Goal: Check status: Check status

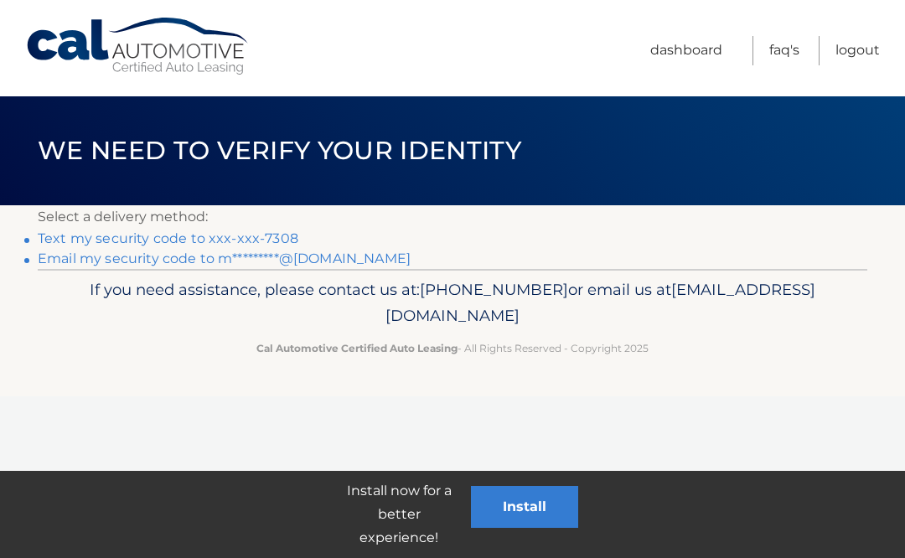
click at [230, 235] on link "Text my security code to xxx-xxx-7308" at bounding box center [168, 238] width 261 height 16
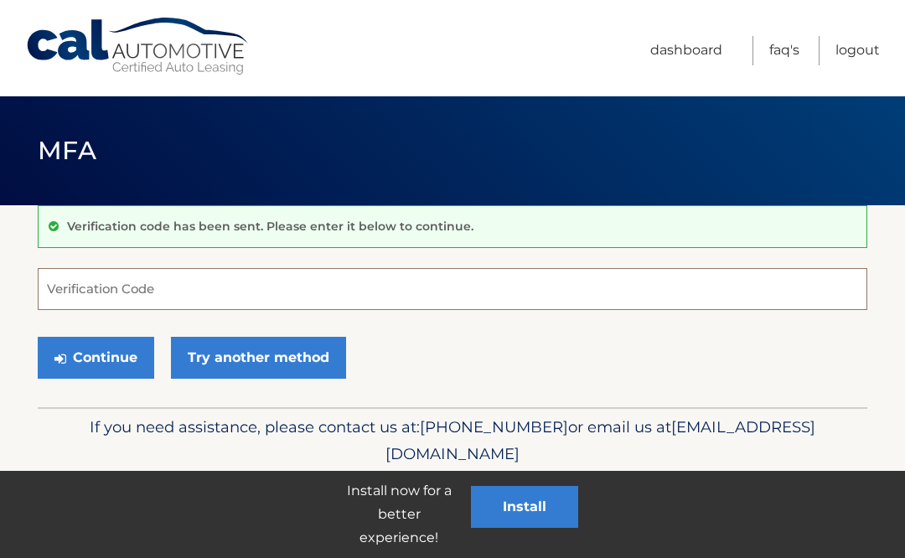
click at [283, 291] on input "Verification Code" at bounding box center [453, 289] width 830 height 42
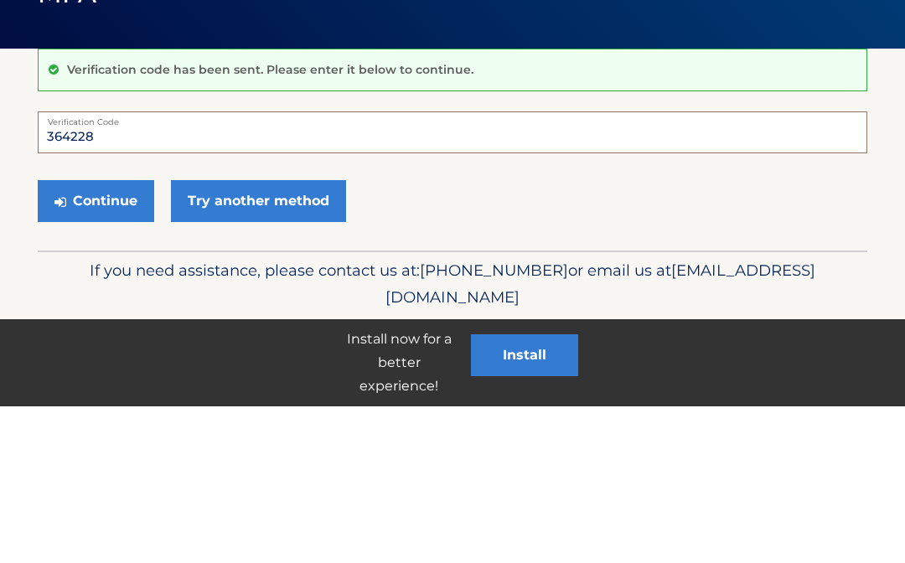
type input "364228"
click at [114, 337] on button "Continue" at bounding box center [96, 358] width 116 height 42
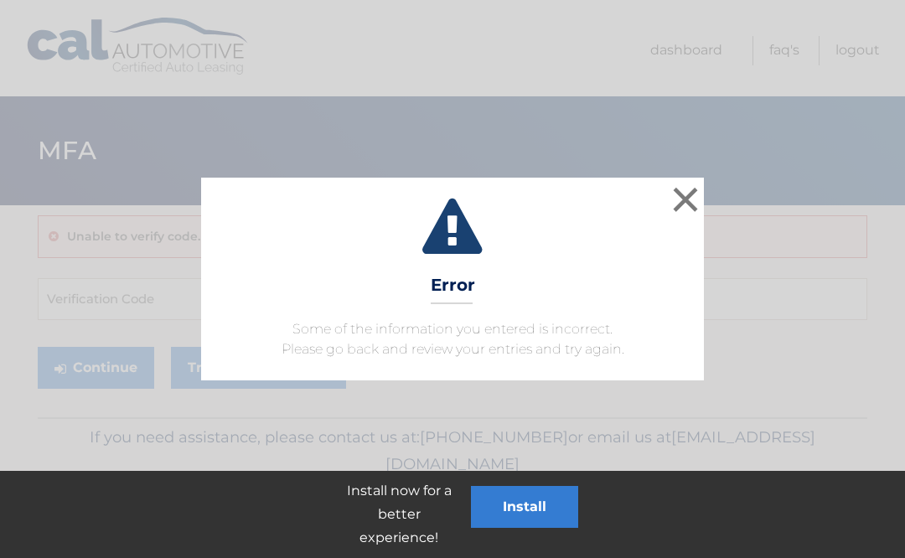
click at [692, 204] on button "×" at bounding box center [686, 200] width 34 height 34
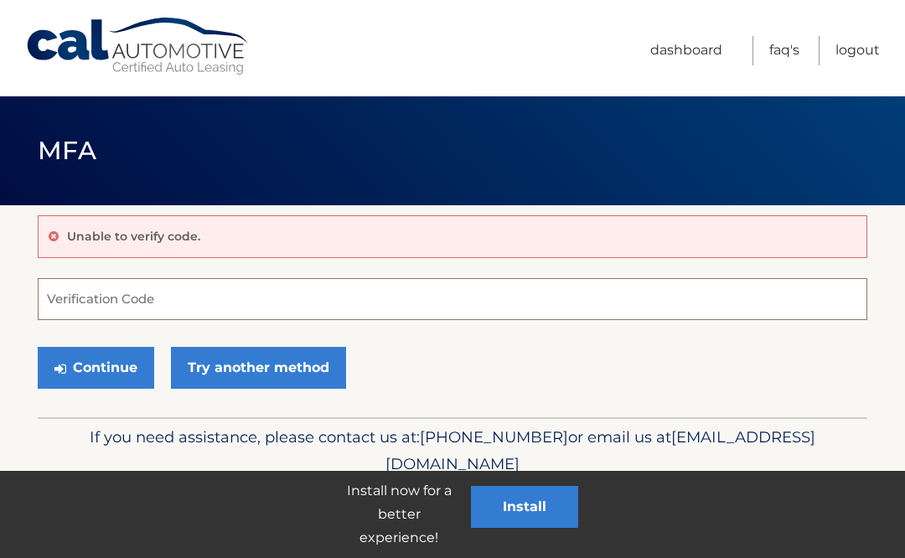
click at [220, 302] on input "Verification Code" at bounding box center [453, 299] width 830 height 42
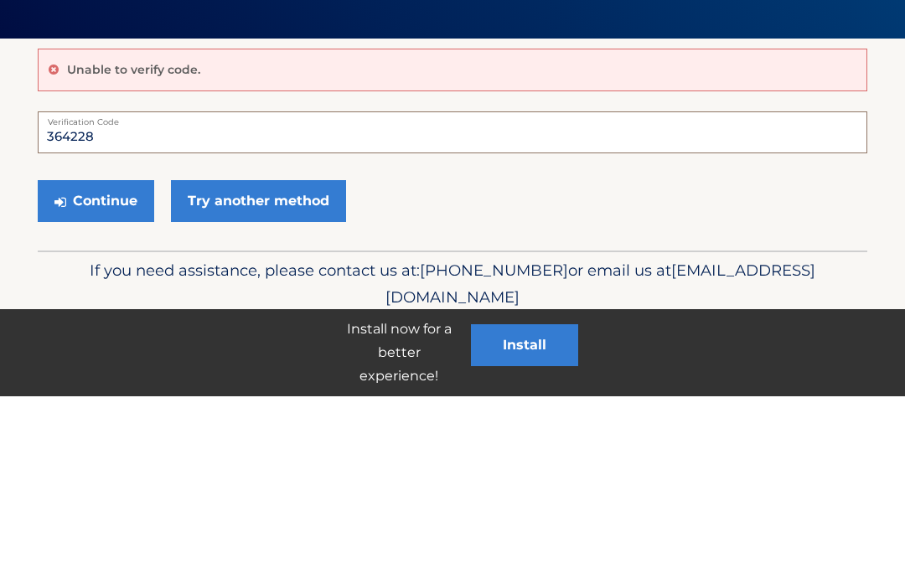
type input "364228"
click at [94, 347] on button "Continue" at bounding box center [96, 368] width 116 height 42
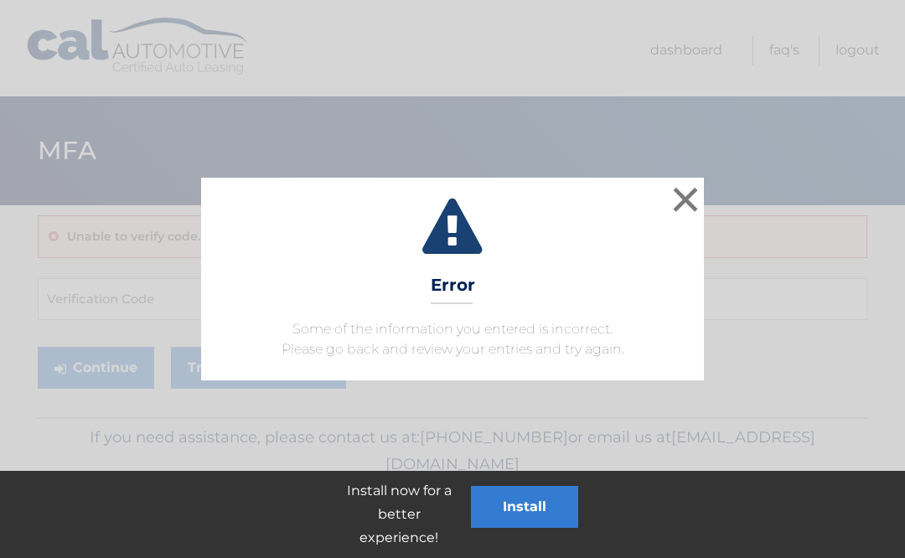
click at [689, 206] on button "×" at bounding box center [686, 200] width 34 height 34
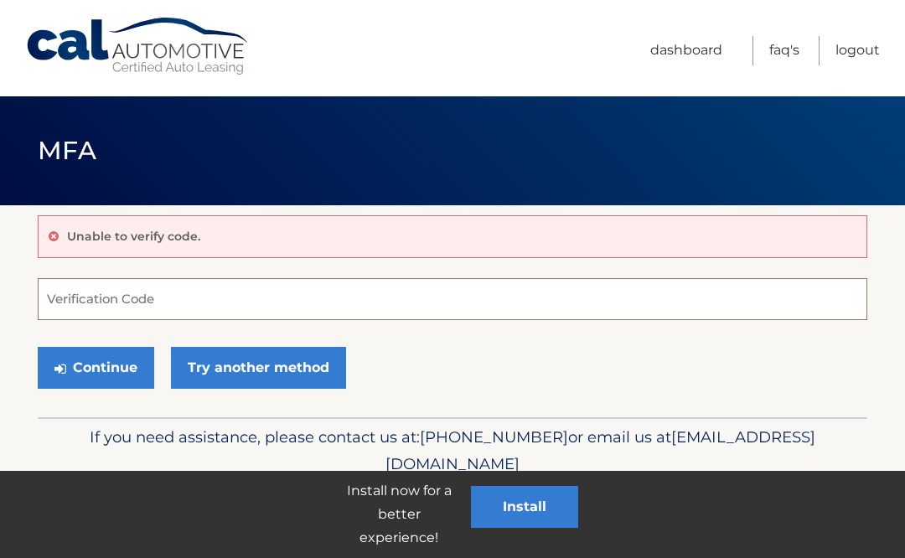
click at [186, 303] on input "Verification Code" at bounding box center [453, 299] width 830 height 42
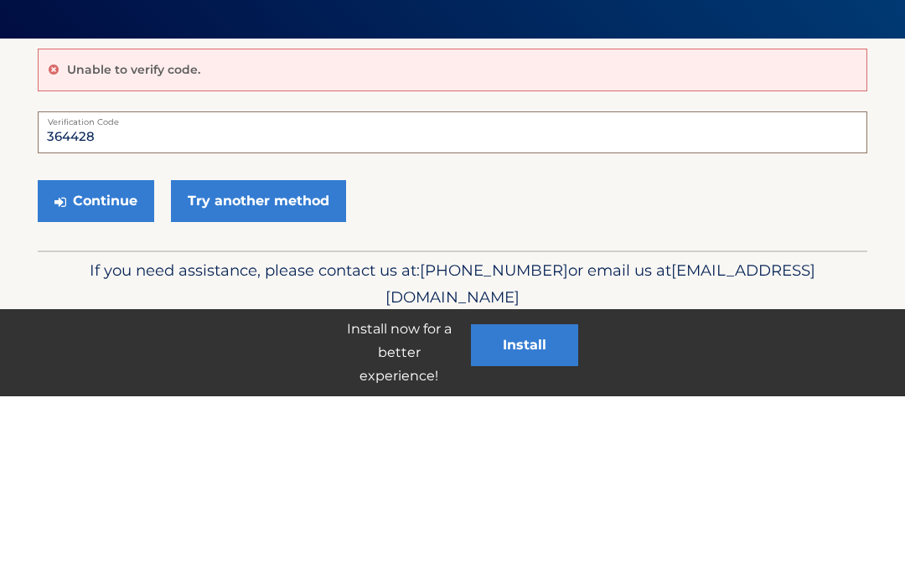
type input "364428"
click at [110, 347] on button "Continue" at bounding box center [96, 368] width 116 height 42
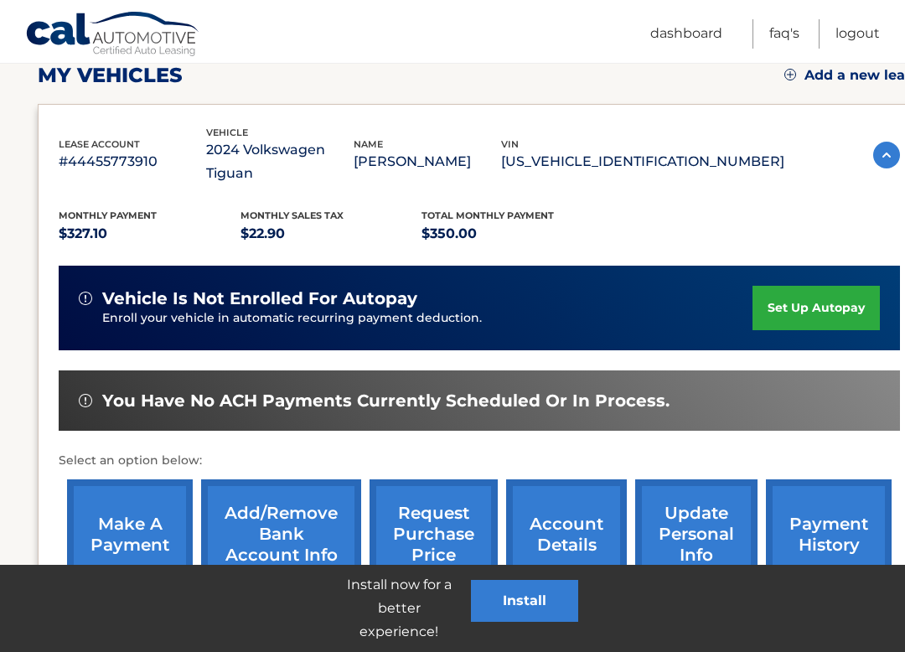
scroll to position [244, 0]
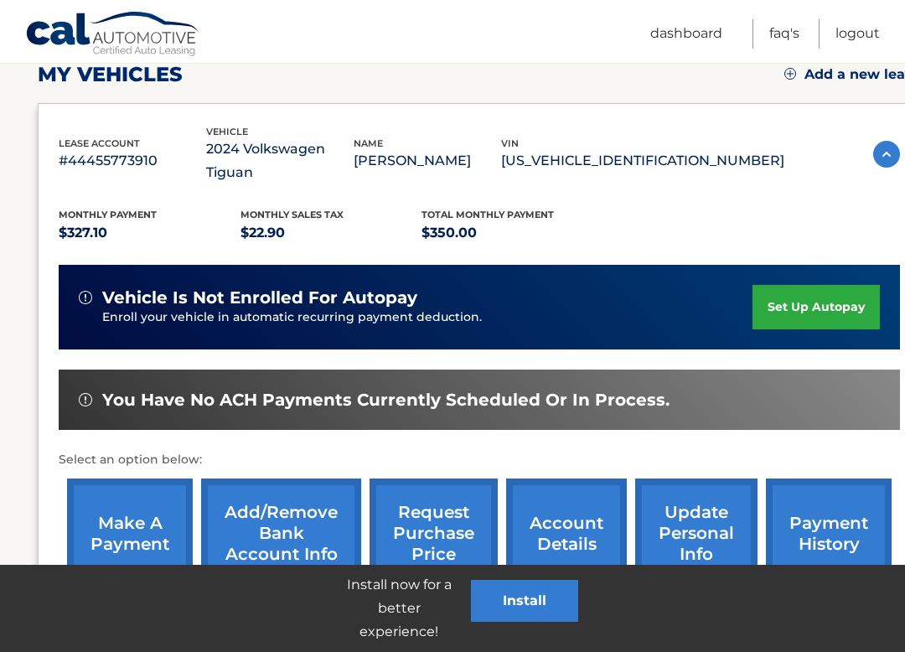
click at [895, 142] on img at bounding box center [886, 154] width 27 height 27
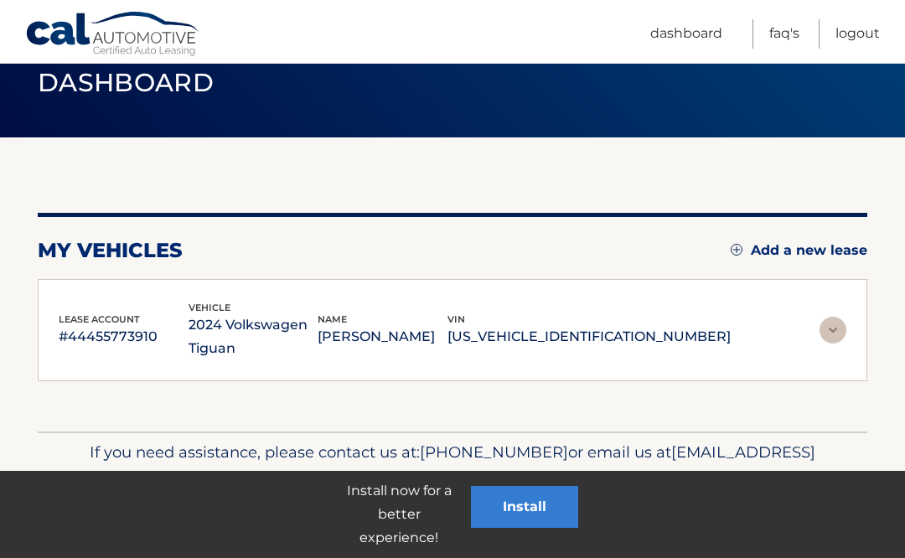
scroll to position [66, 0]
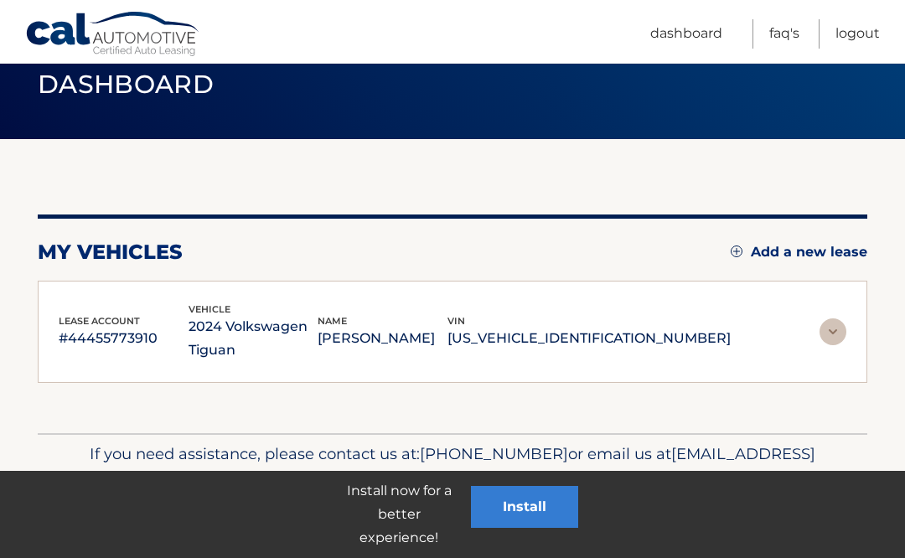
click at [131, 336] on p "#44455773910" at bounding box center [124, 338] width 130 height 23
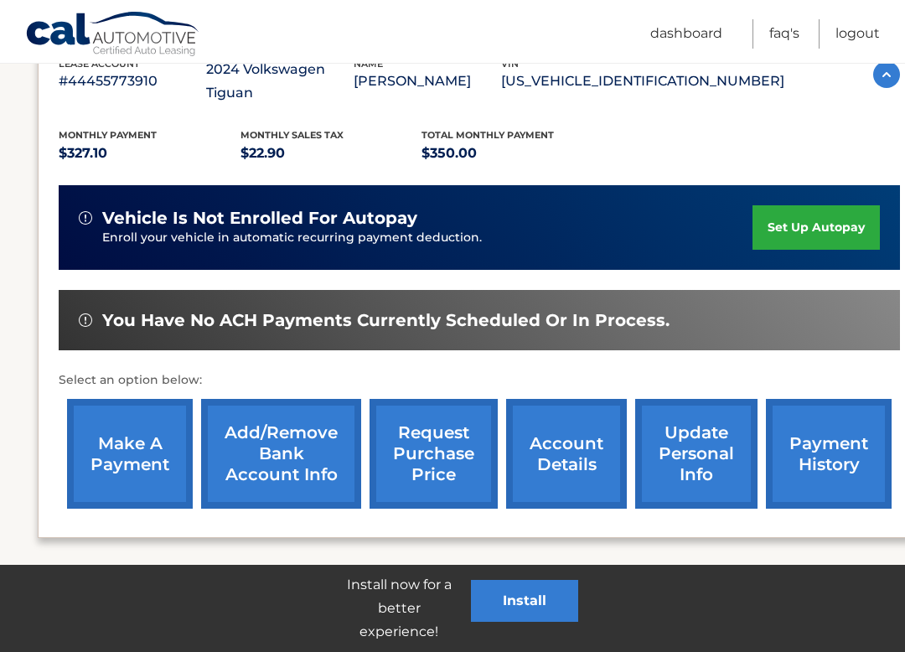
scroll to position [327, 0]
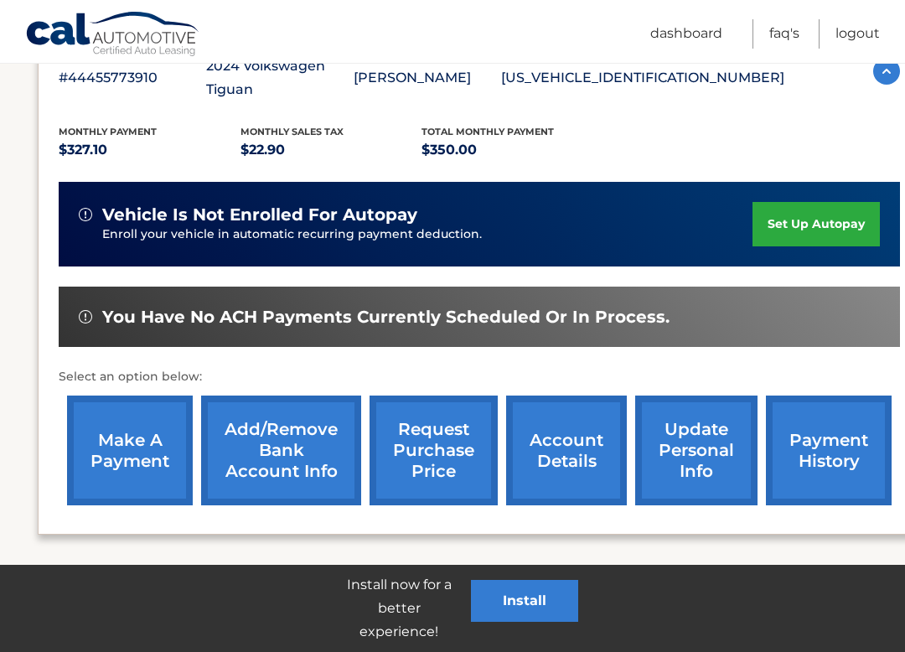
click at [578, 432] on link "account details" at bounding box center [566, 450] width 121 height 110
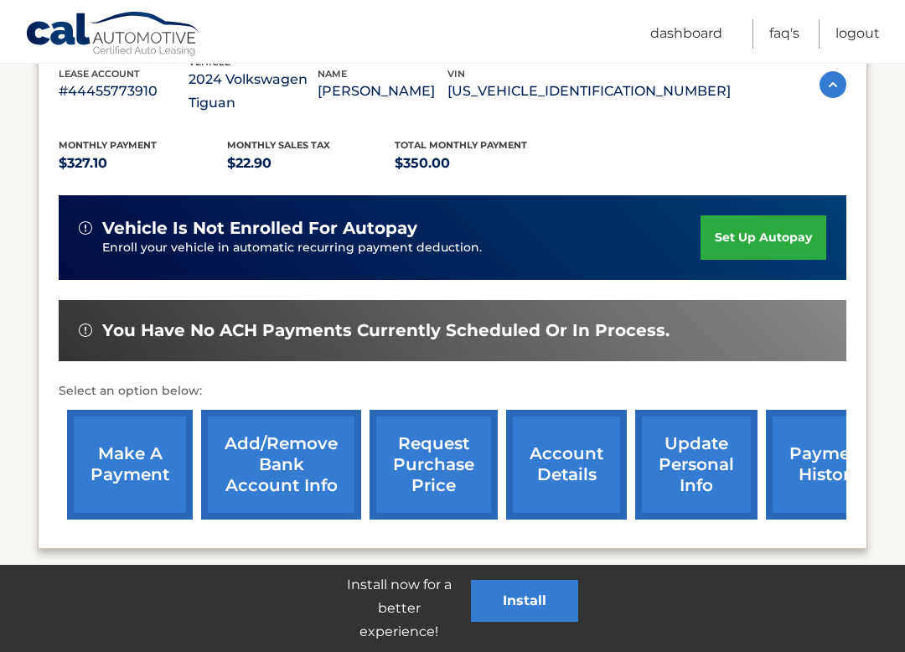
scroll to position [345, 0]
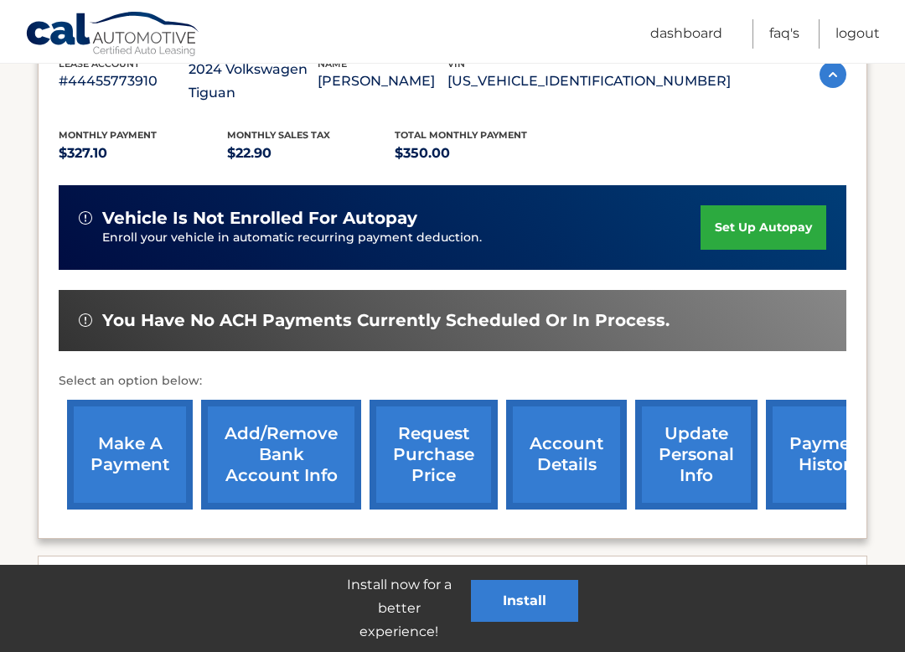
click at [810, 458] on link "payment history" at bounding box center [829, 455] width 126 height 110
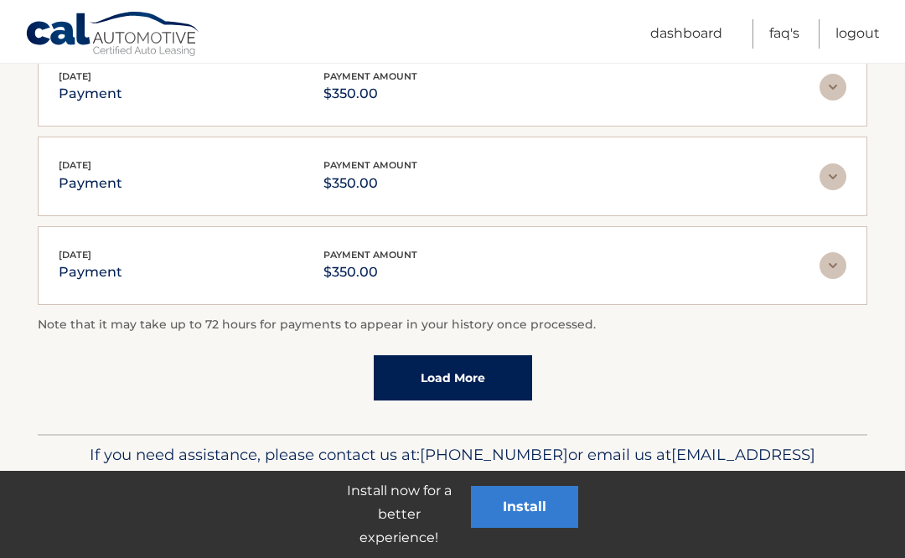
scroll to position [538, 0]
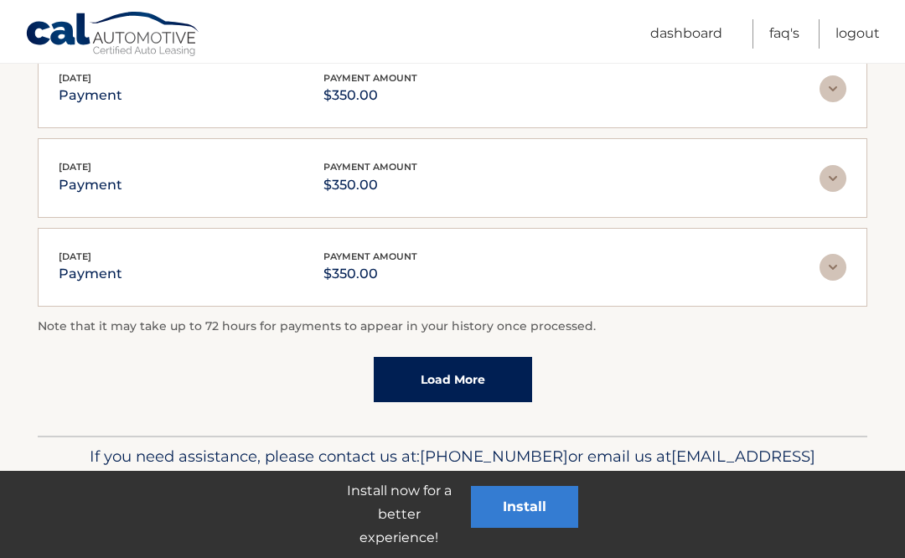
click at [478, 379] on link "Load More" at bounding box center [453, 379] width 158 height 45
click at [478, 385] on link "Load More" at bounding box center [453, 380] width 158 height 45
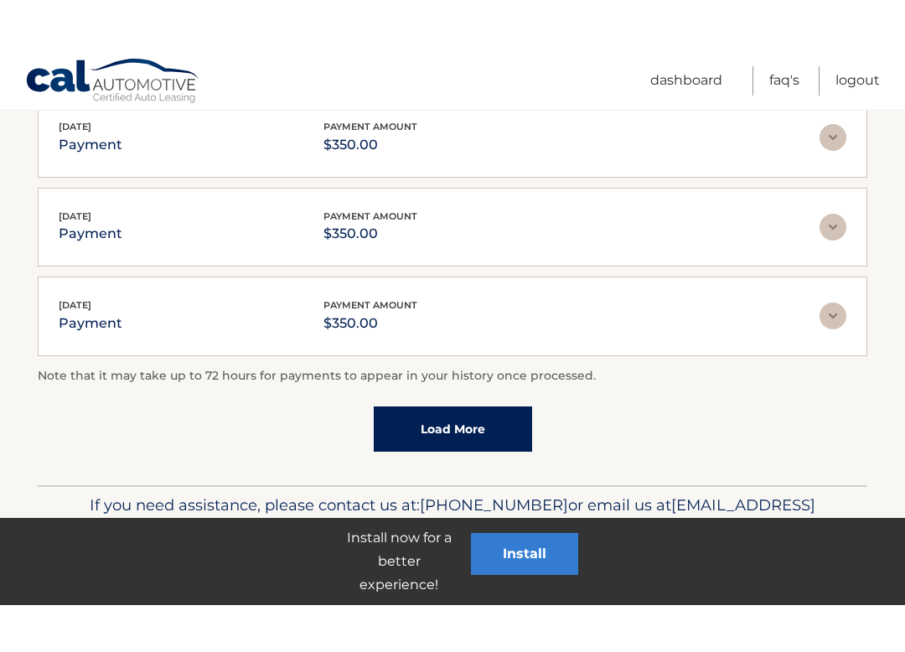
scroll to position [1071, 0]
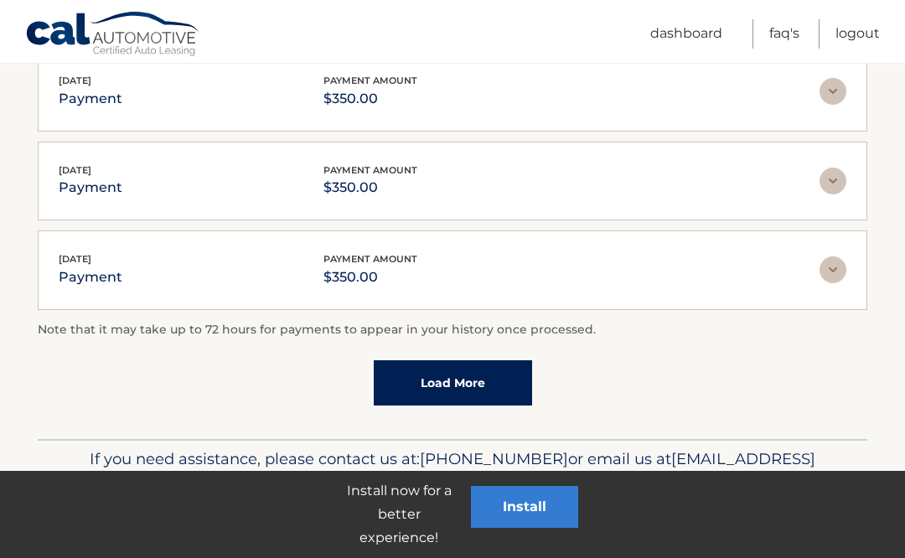
click at [478, 382] on link "Load More" at bounding box center [453, 382] width 158 height 45
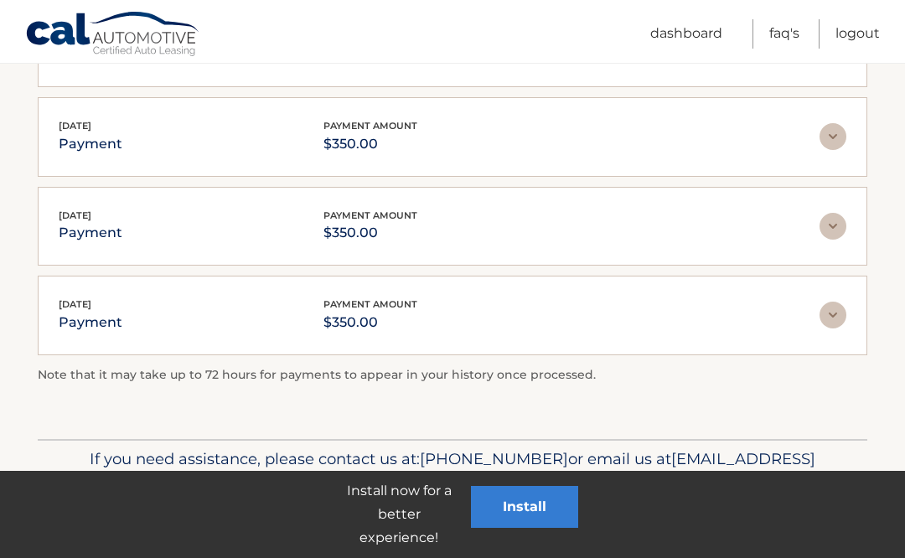
scroll to position [1203, 0]
